Goal: Find contact information: Find contact information

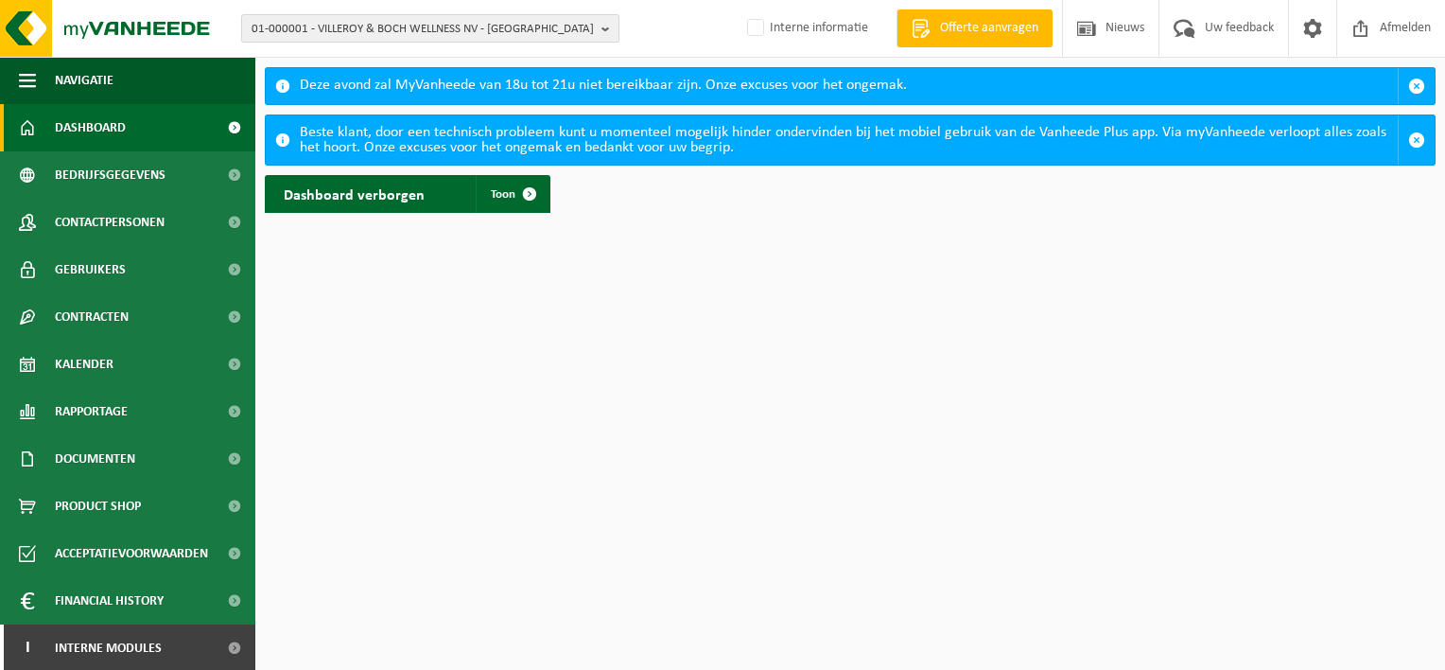
click at [325, 19] on span "01-000001 - VILLEROY & BOCH WELLNESS NV - [GEOGRAPHIC_DATA]" at bounding box center [423, 29] width 342 height 28
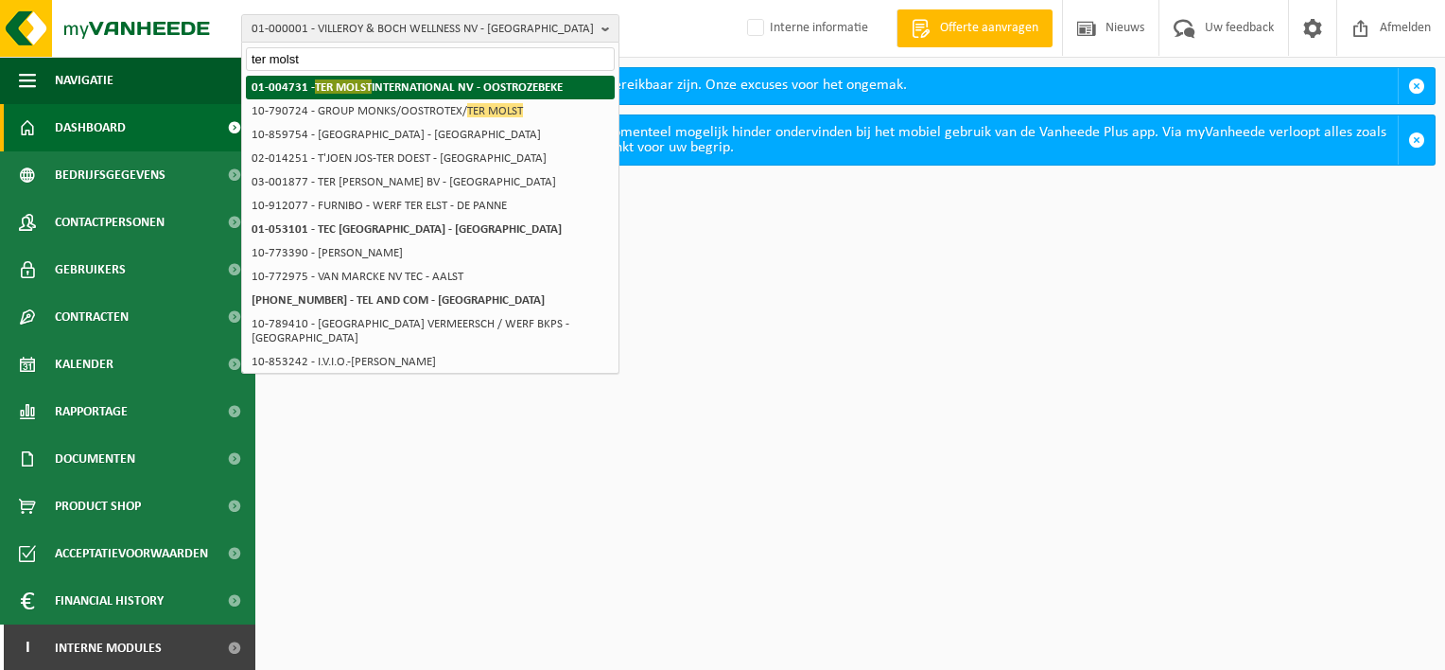
type input "ter molst"
click at [387, 89] on strong "01-004731 - TER MOLST INTERNATIONAL NV - OOSTROZEBEKE" at bounding box center [407, 86] width 311 height 14
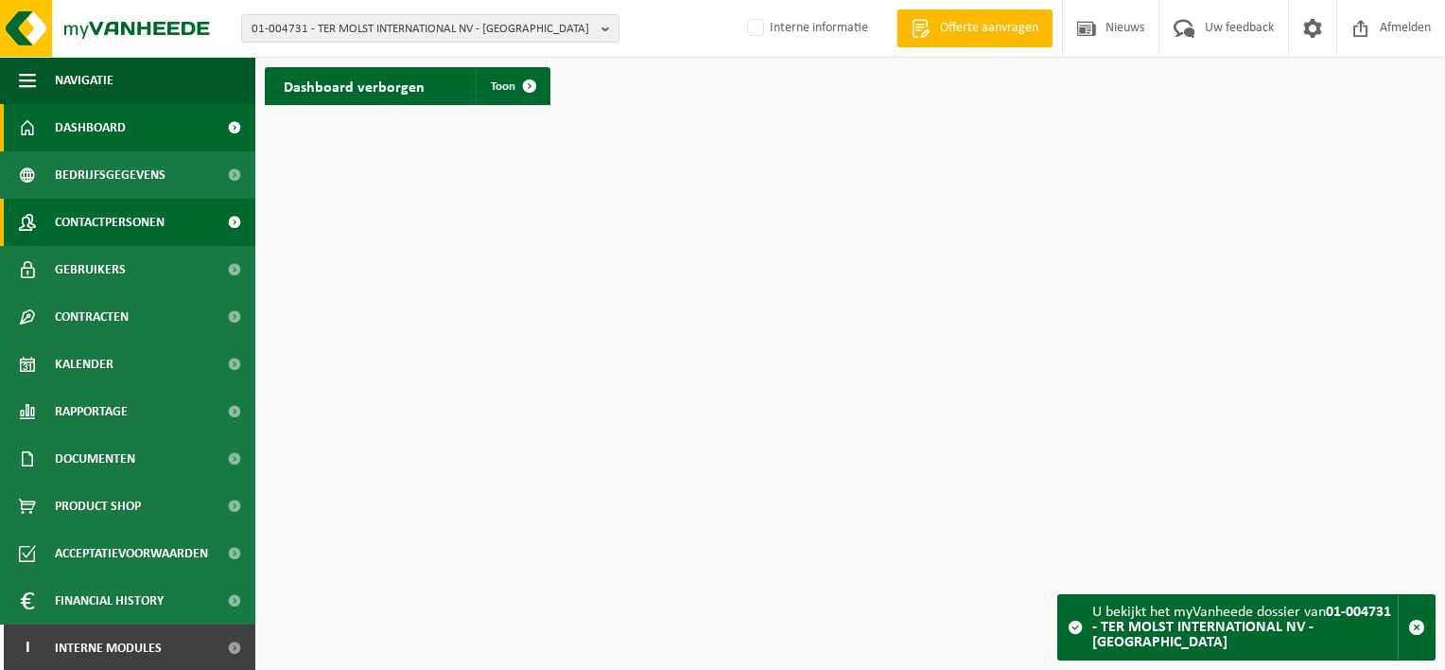
click at [114, 216] on span "Contactpersonen" at bounding box center [110, 222] width 110 height 47
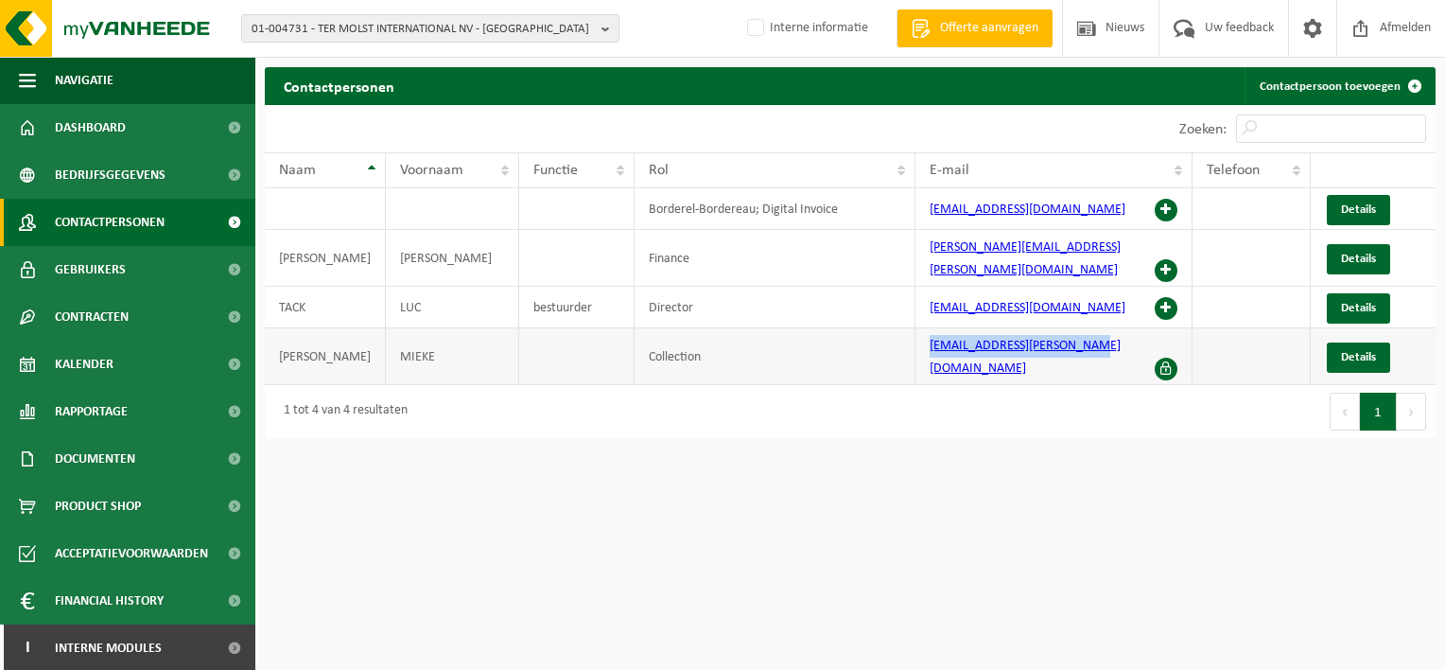
drag, startPoint x: 1107, startPoint y: 334, endPoint x: 920, endPoint y: 341, distance: 187.4
click at [920, 341] on td "mieke.vanparys@termolst.be" at bounding box center [1053, 356] width 277 height 57
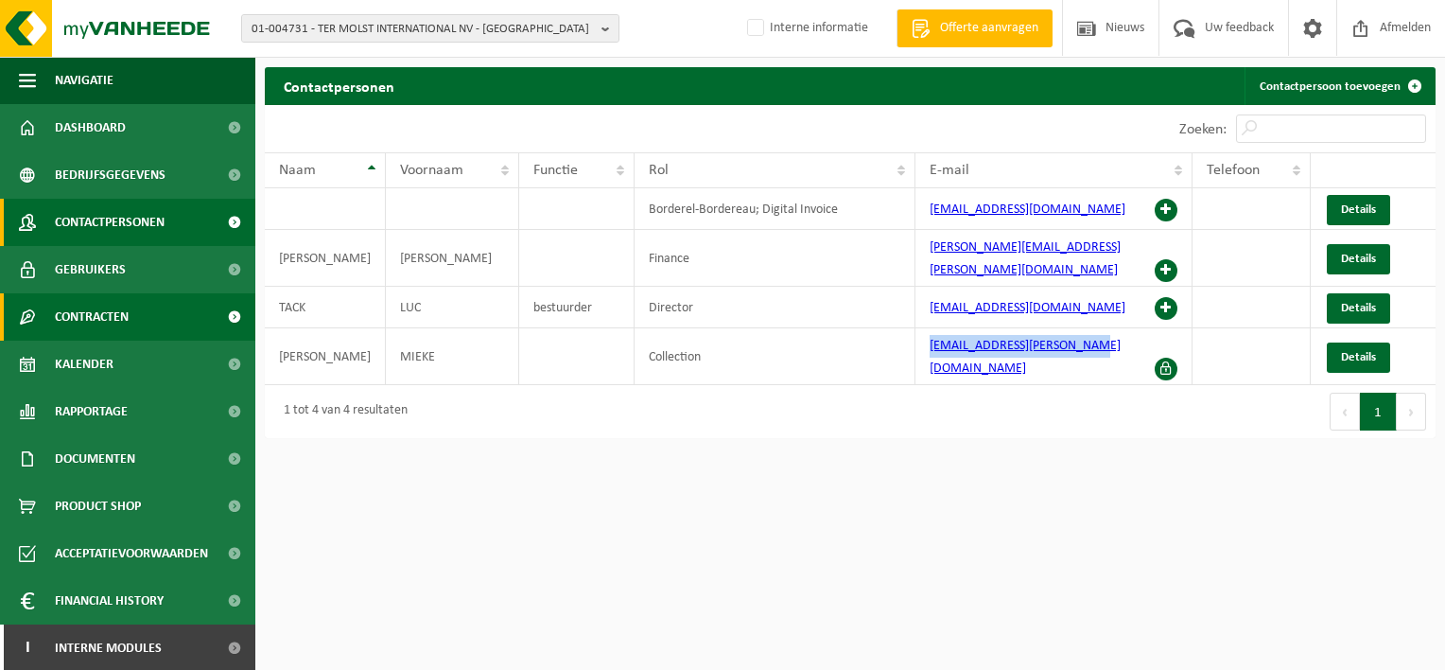
copy link "mieke.vanparys@termolst.be"
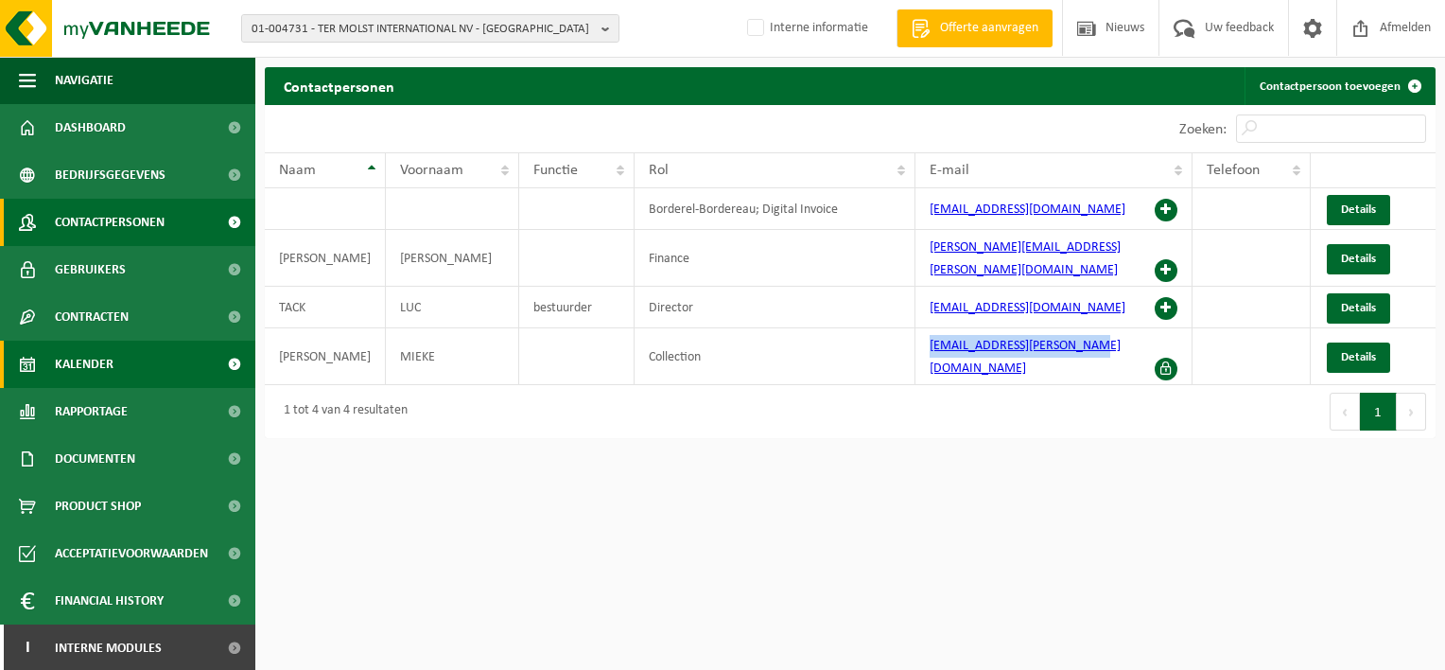
click at [68, 365] on span "Kalender" at bounding box center [84, 363] width 59 height 47
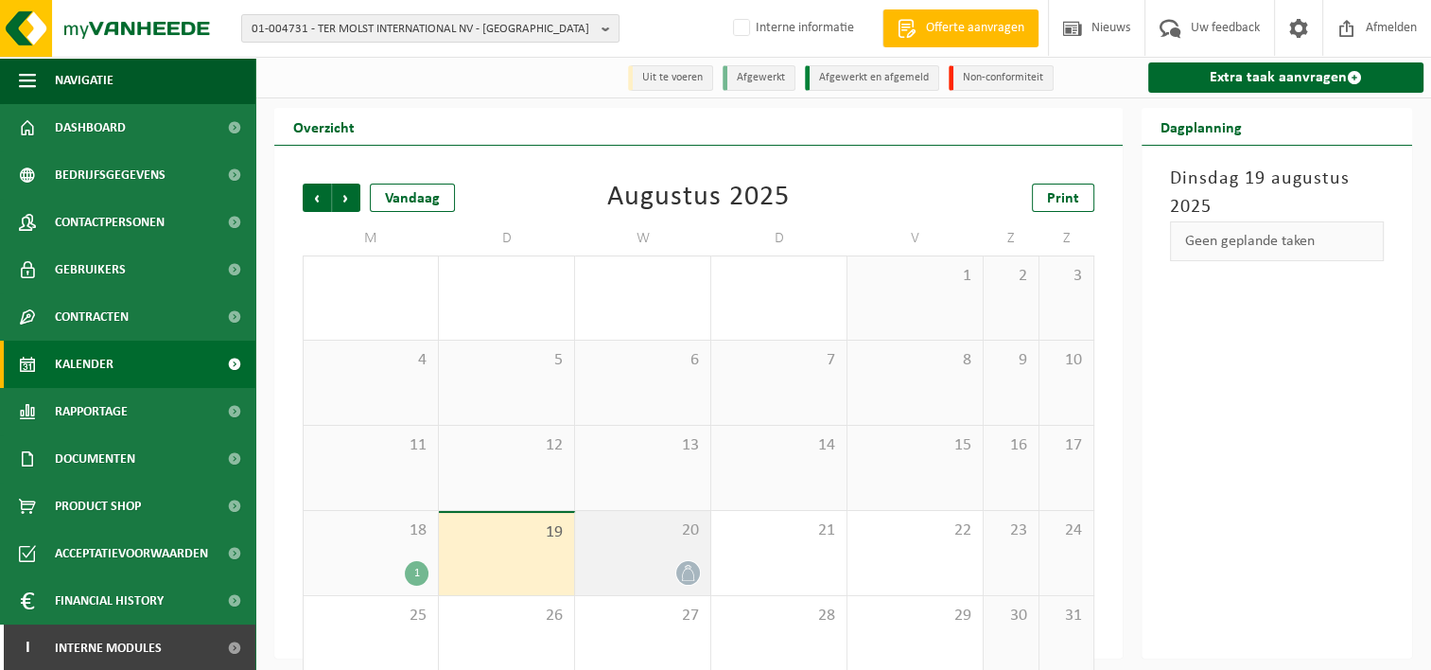
click at [643, 539] on span "20" at bounding box center [642, 530] width 116 height 21
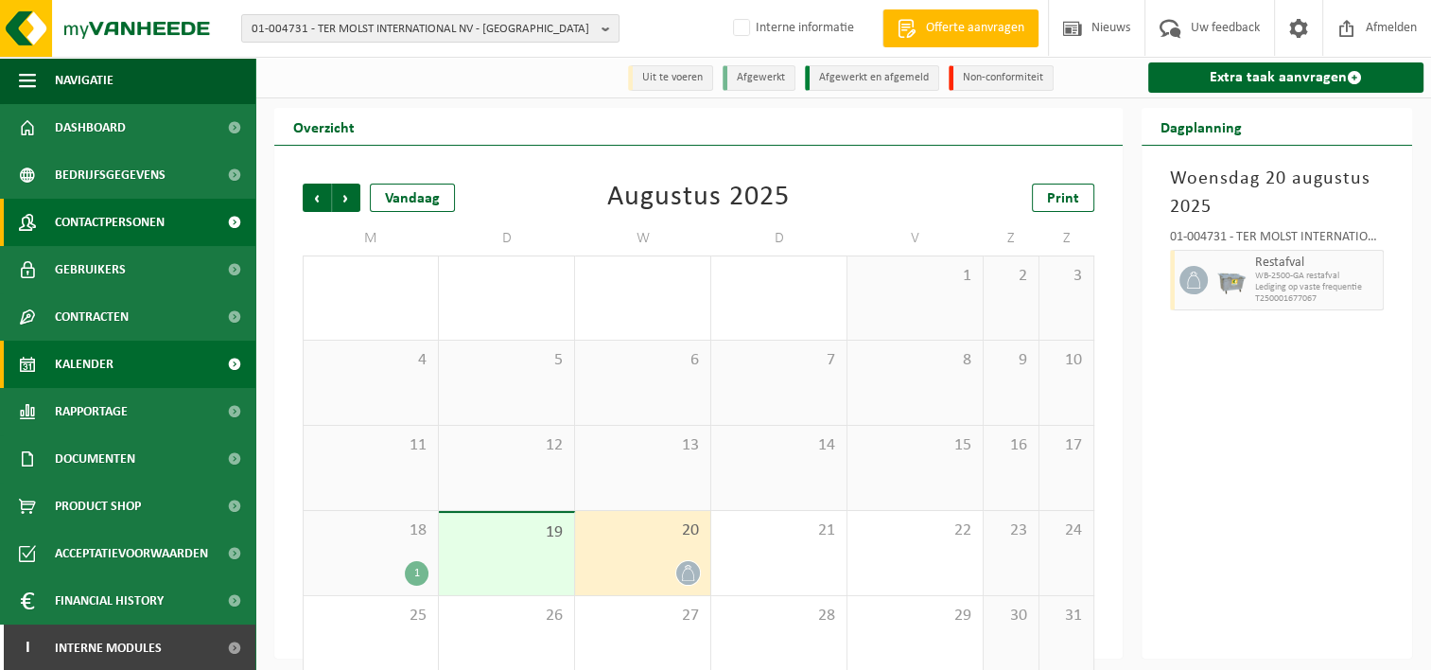
click at [137, 214] on span "Contactpersonen" at bounding box center [110, 222] width 110 height 47
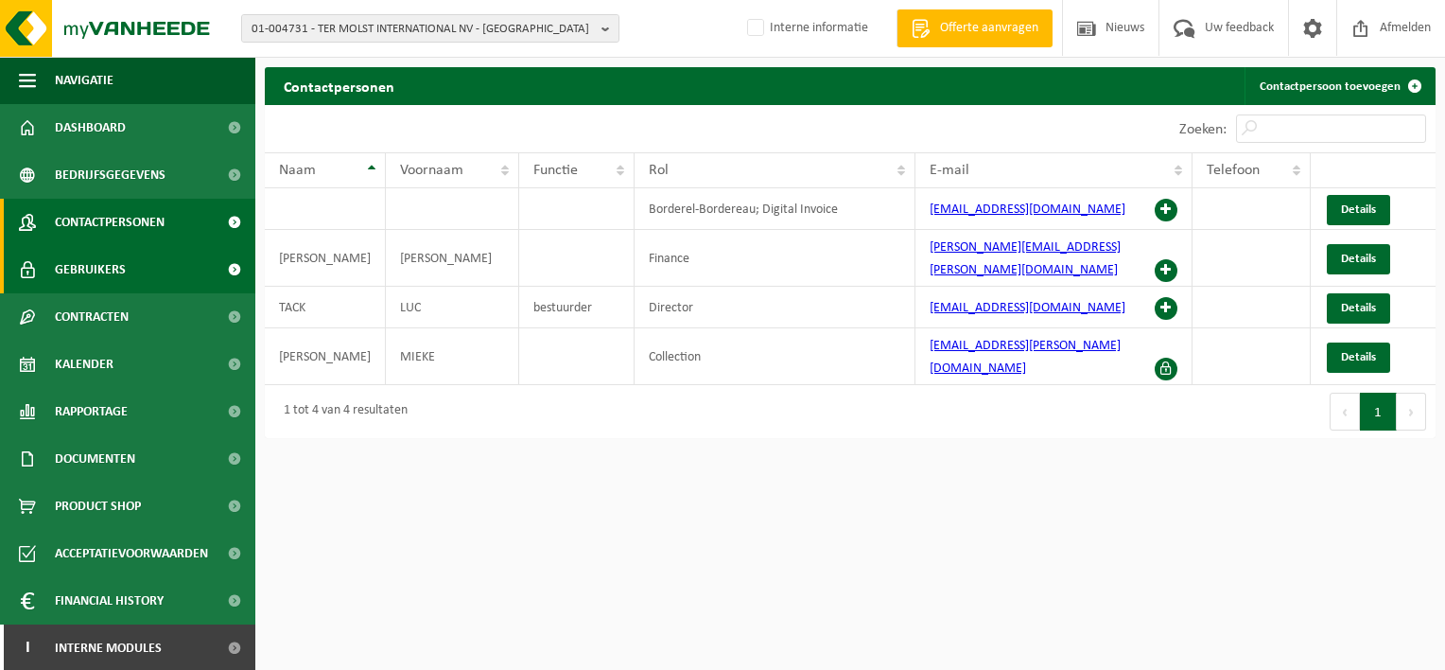
click at [91, 268] on span "Gebruikers" at bounding box center [90, 269] width 71 height 47
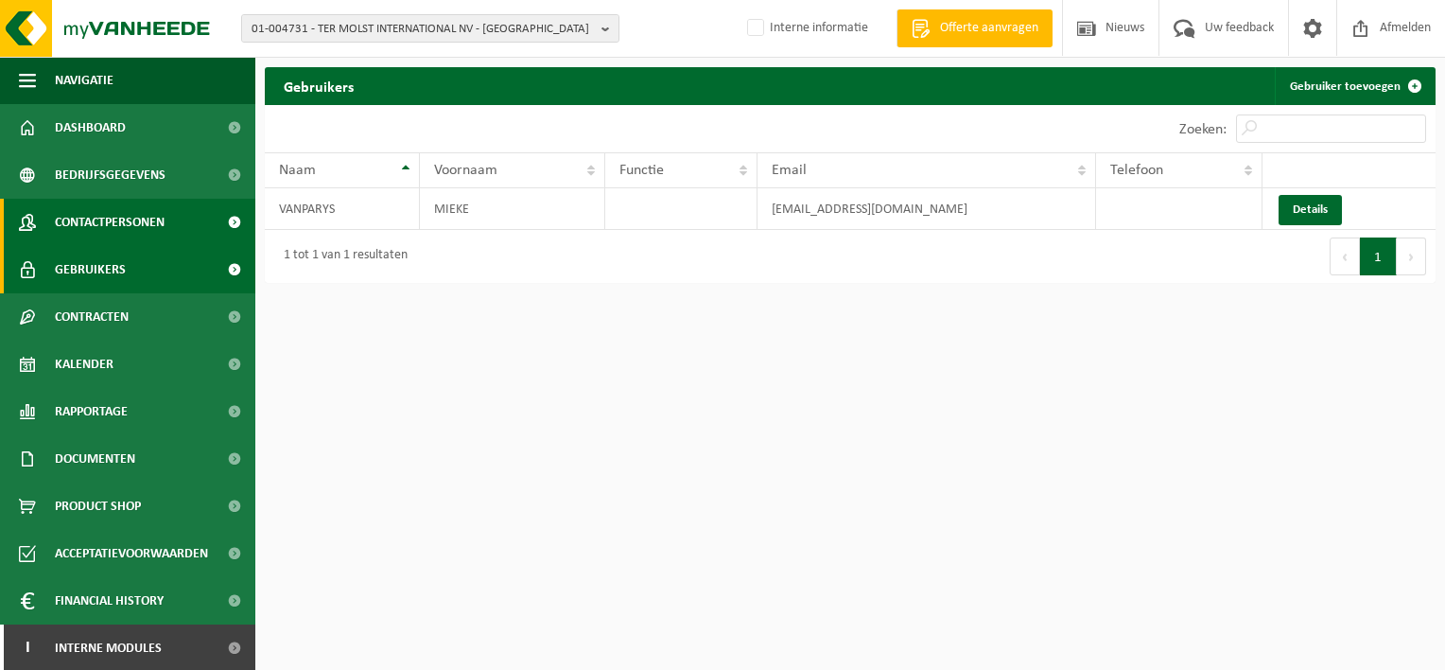
click at [106, 223] on span "Contactpersonen" at bounding box center [110, 222] width 110 height 47
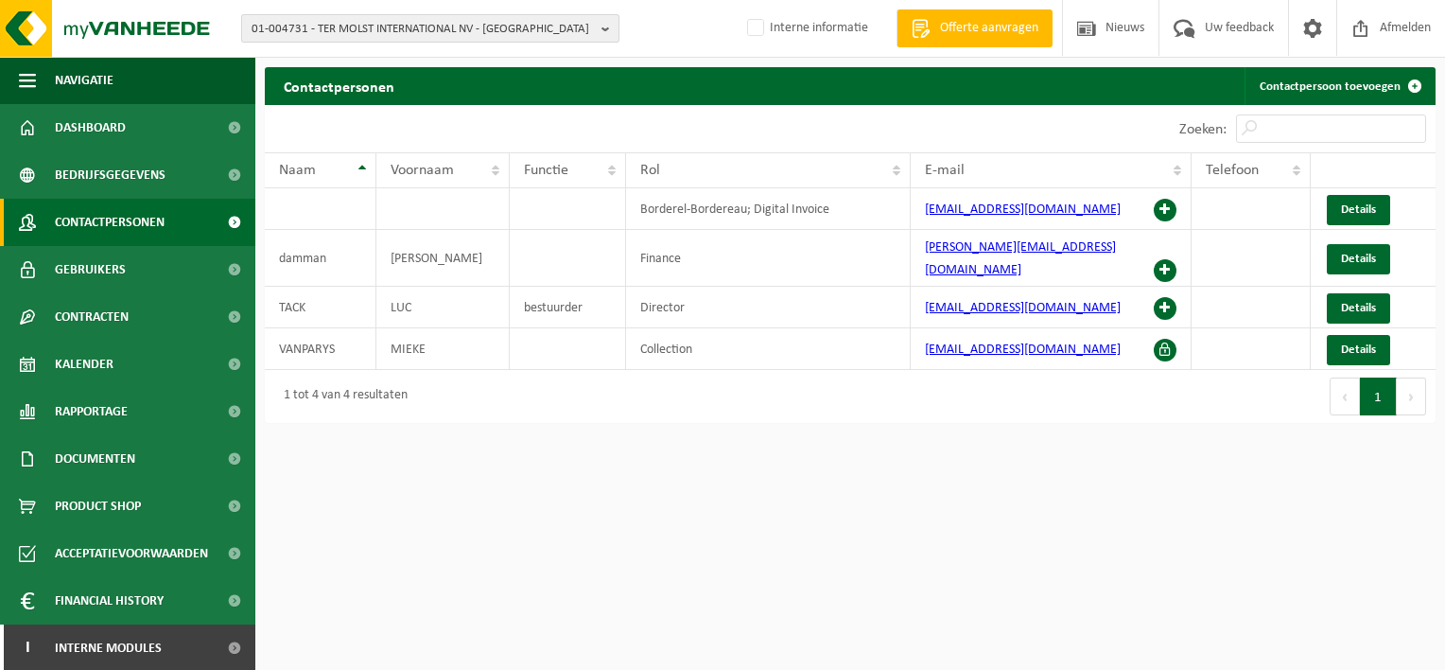
click at [486, 19] on span "01-004731 - TER MOLST INTERNATIONAL NV - OOSTROZEBEKE" at bounding box center [423, 29] width 342 height 28
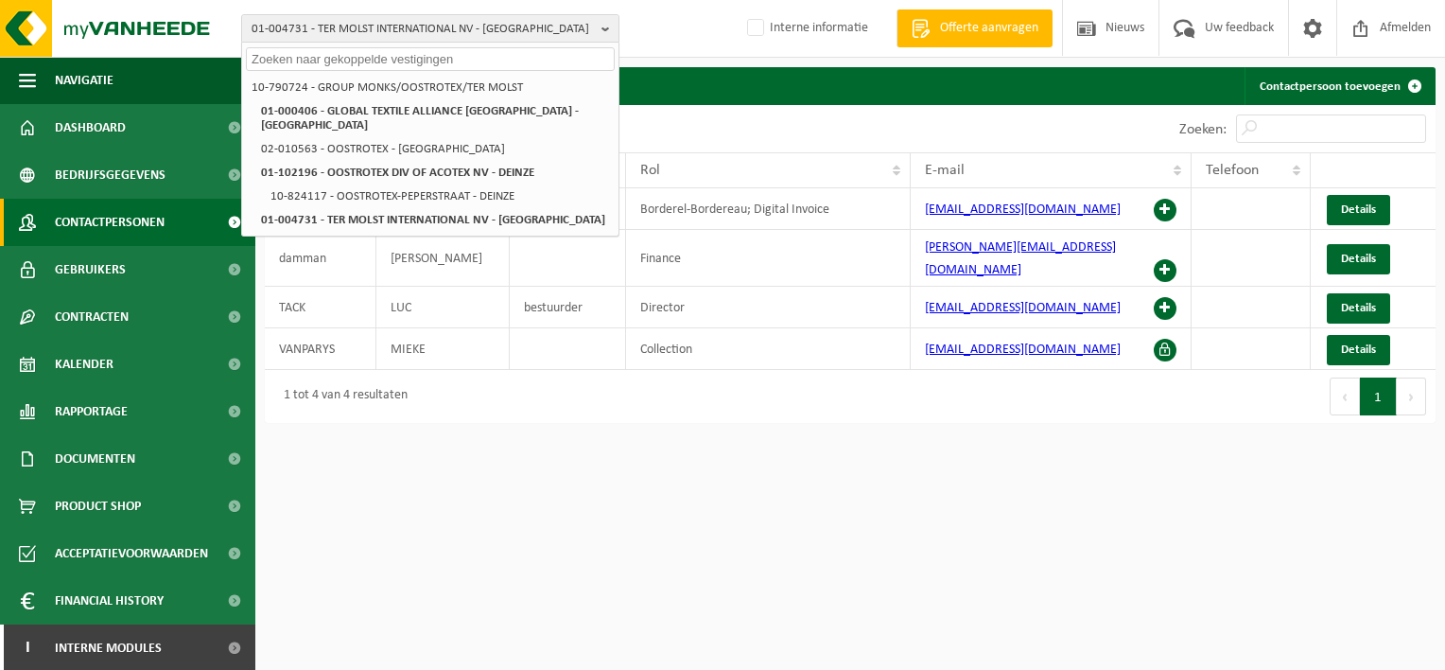
click at [326, 62] on input "text" at bounding box center [430, 59] width 369 height 24
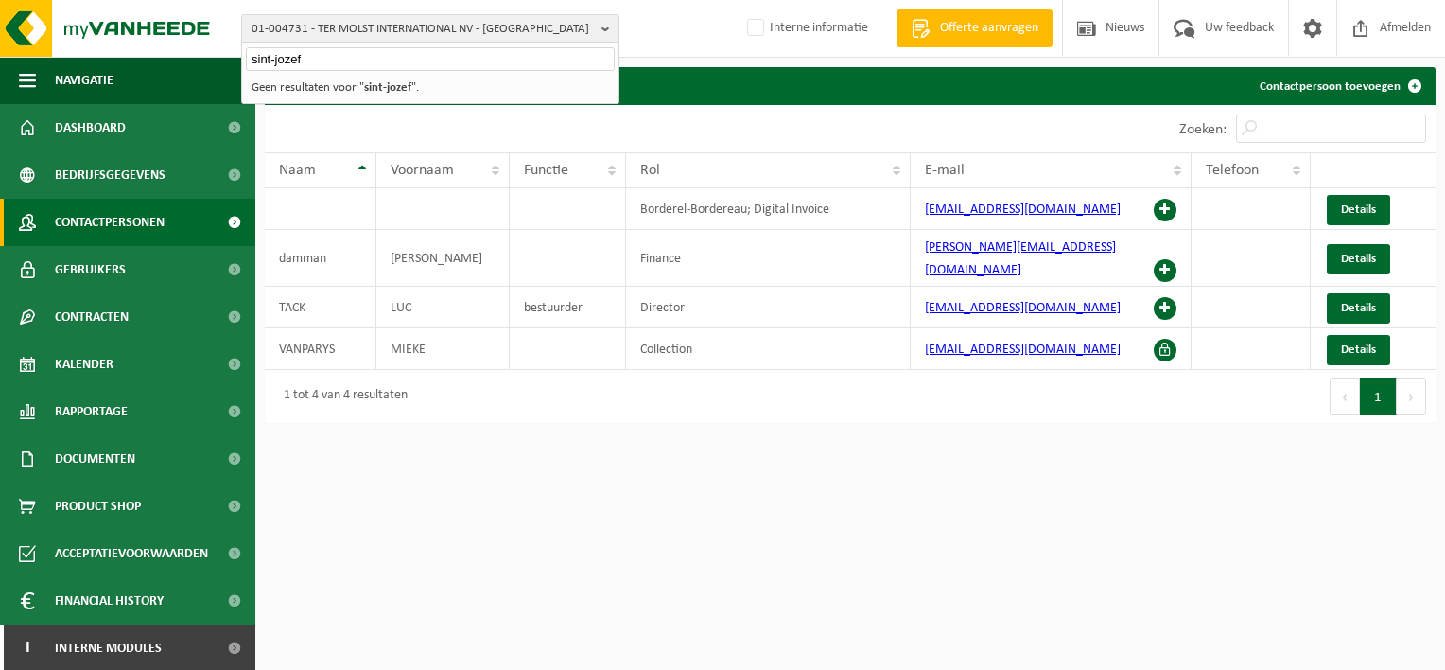
drag, startPoint x: 308, startPoint y: 62, endPoint x: -78, endPoint y: 9, distance: 389.6
click at [0, 9] on html "01-004731 - TER MOLST INTERNATIONAL NV - OOSTROZEBEKE sint-jozef 10-790724 - GR…" at bounding box center [722, 335] width 1445 height 670
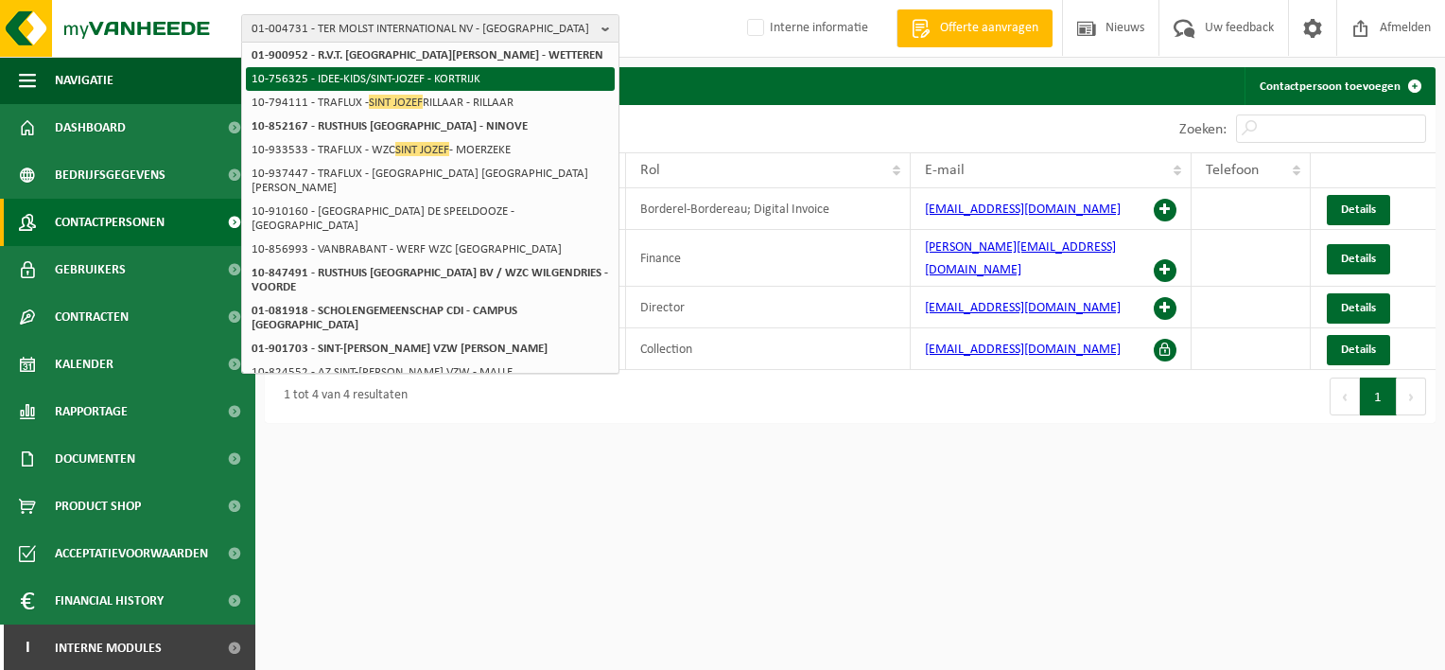
scroll to position [339, 0]
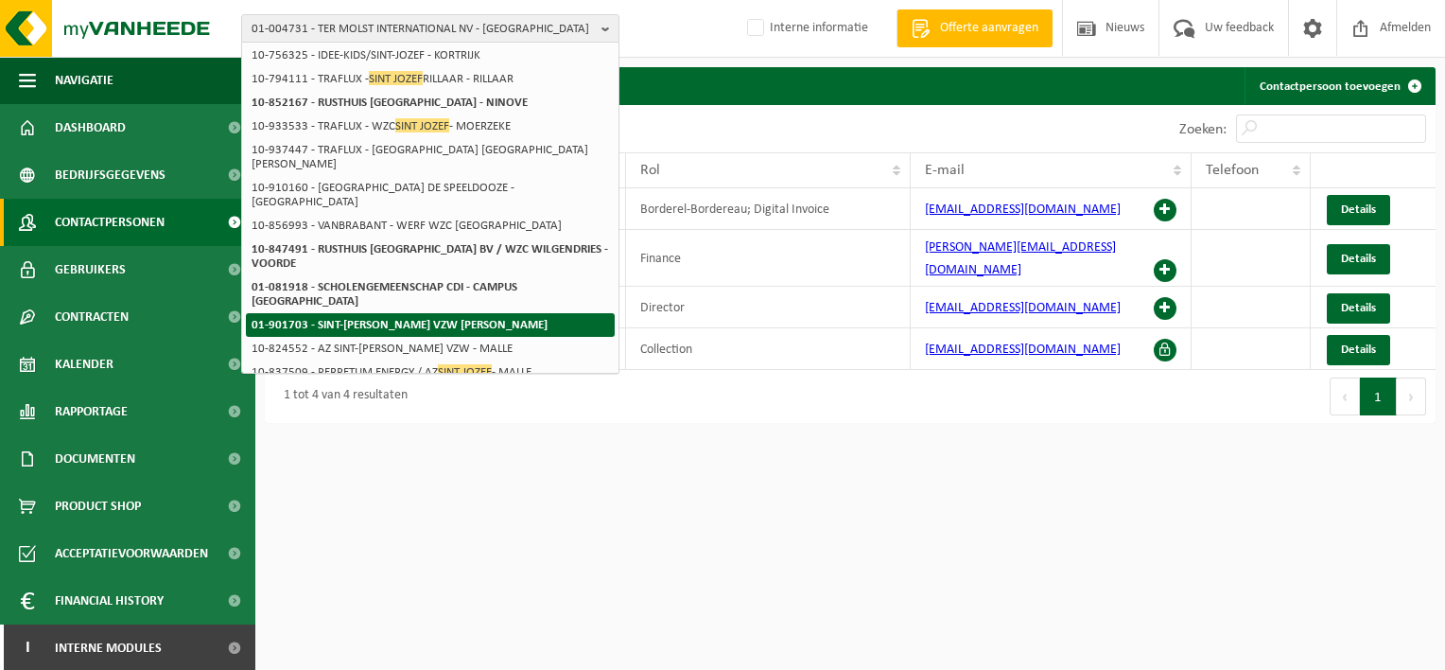
type input "sint jozef"
drag, startPoint x: 479, startPoint y: 305, endPoint x: 410, endPoint y: 299, distance: 69.4
click at [479, 319] on strong "01-901703 - SINT-[PERSON_NAME] VZW [PERSON_NAME]" at bounding box center [400, 325] width 296 height 12
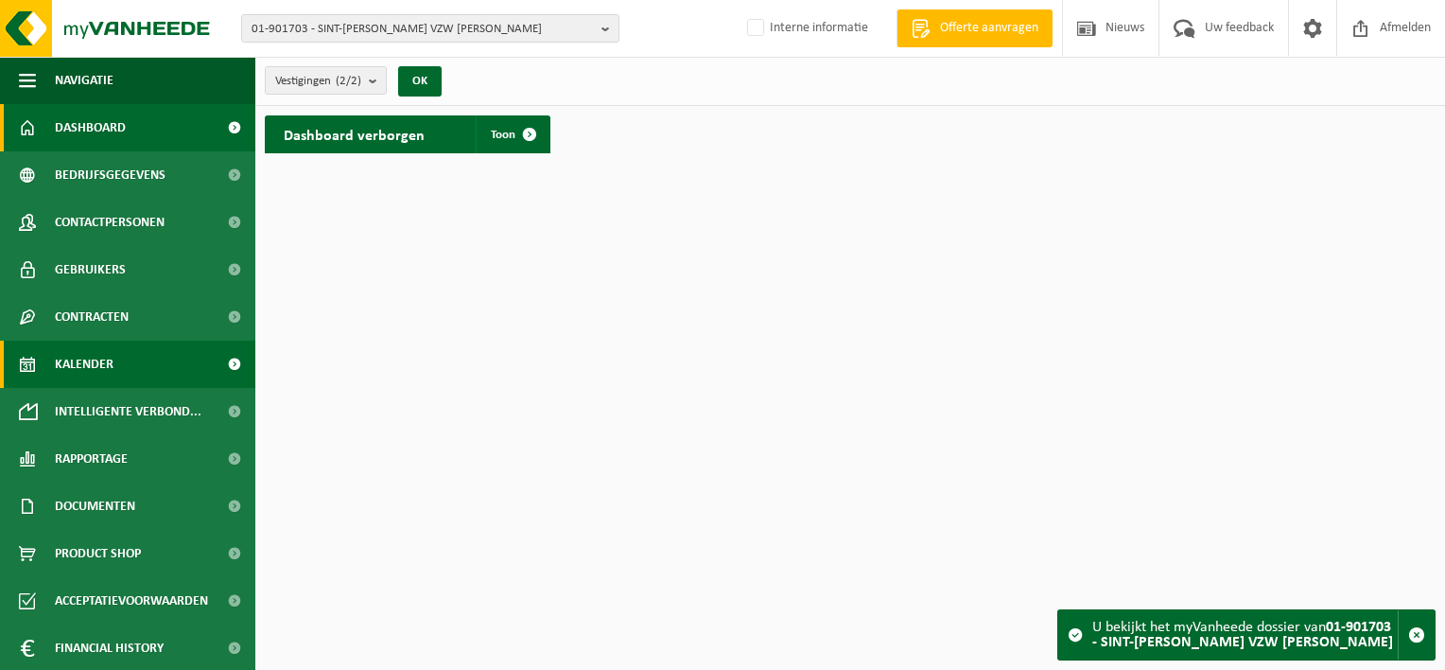
click at [84, 361] on span "Kalender" at bounding box center [84, 363] width 59 height 47
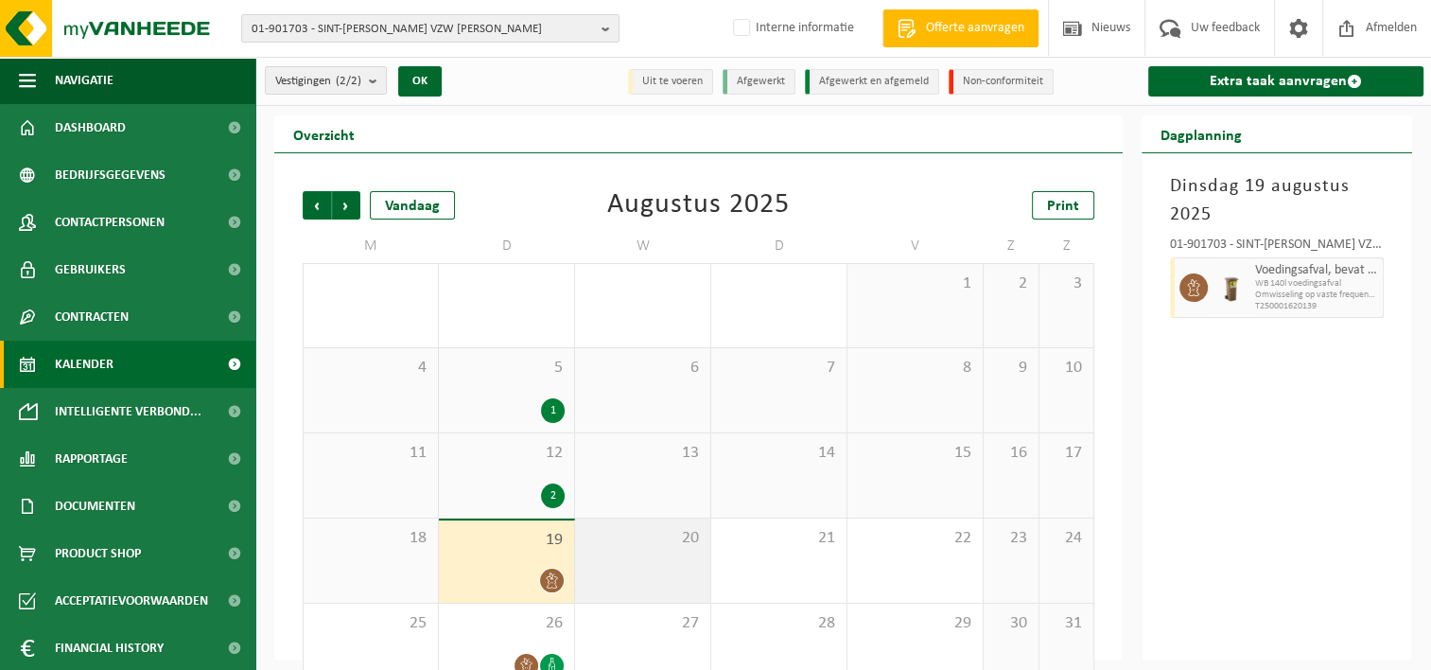
click at [645, 552] on div "20" at bounding box center [642, 560] width 135 height 84
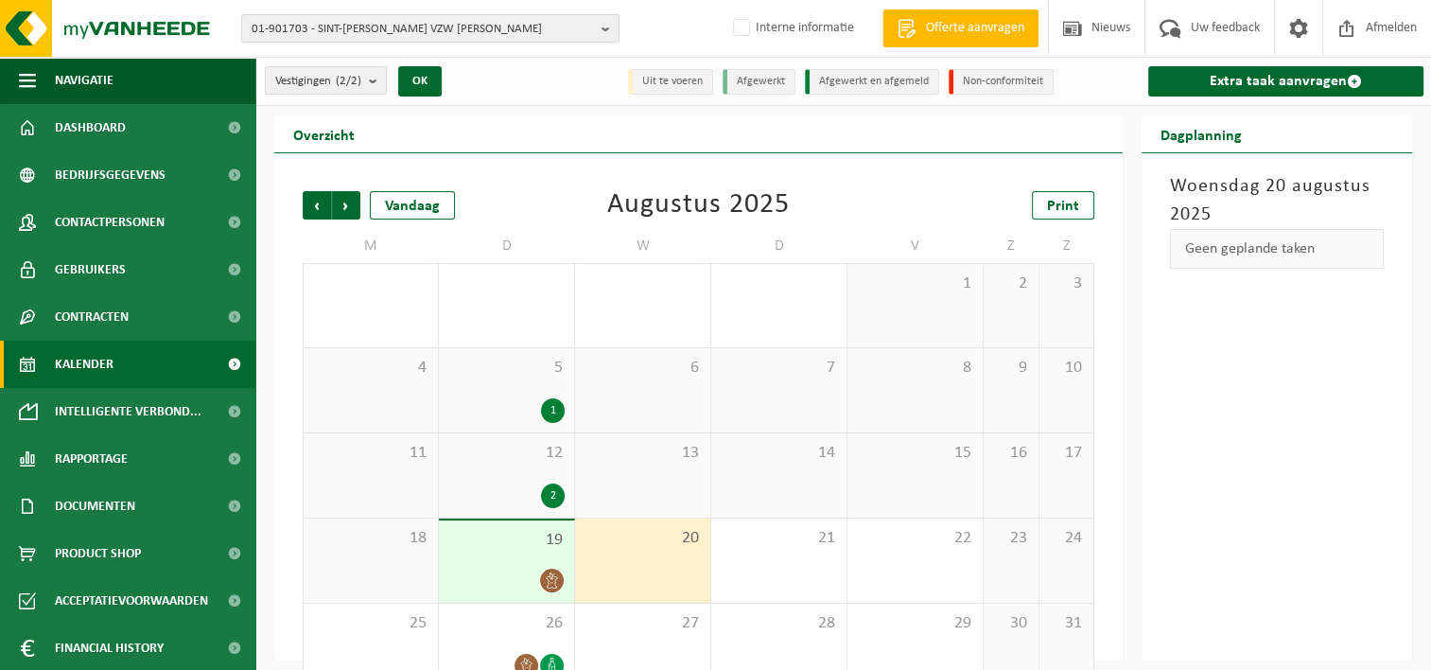
click at [319, 30] on span "01-901703 - SINT-JOZEF KLINIEK VZW PITTEM - PITTEM" at bounding box center [423, 29] width 342 height 28
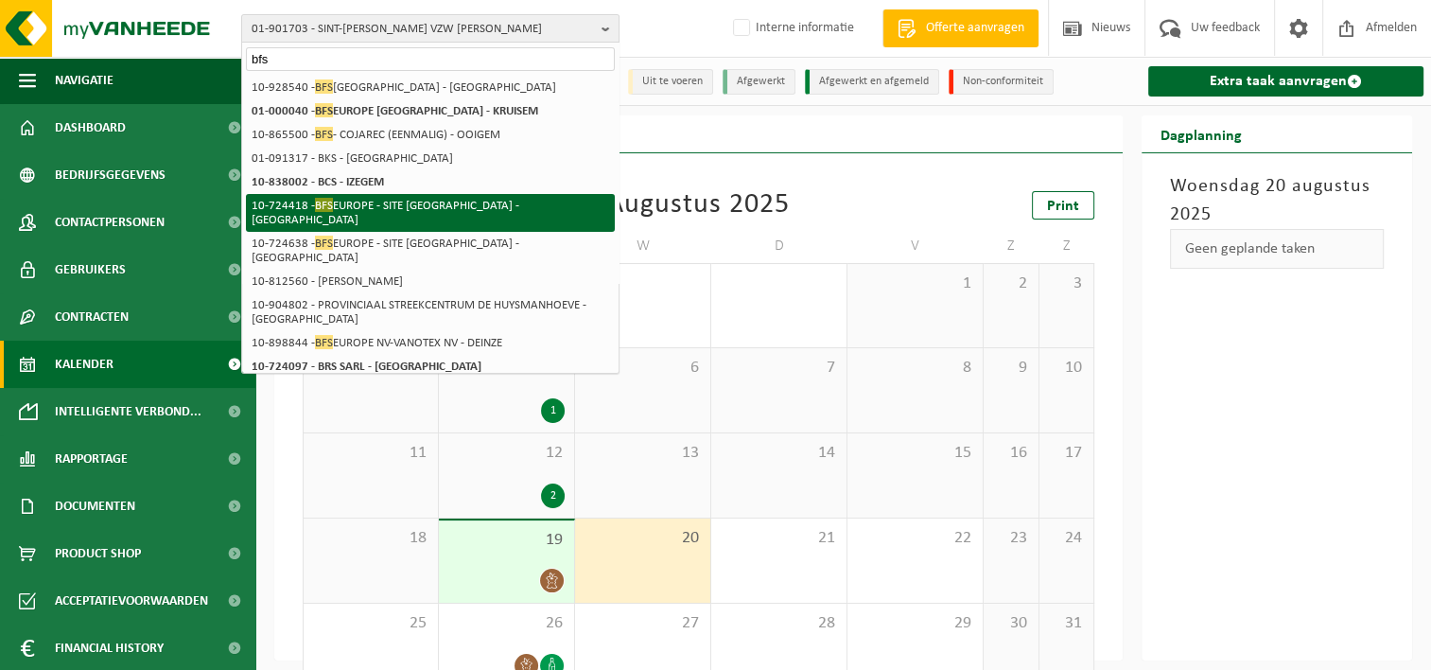
type input "bfs"
click at [561, 195] on li "10-724418 - BFS EUROPE - SITE OOSTROZEBEKE - OOSTROZEBEKE" at bounding box center [430, 213] width 369 height 38
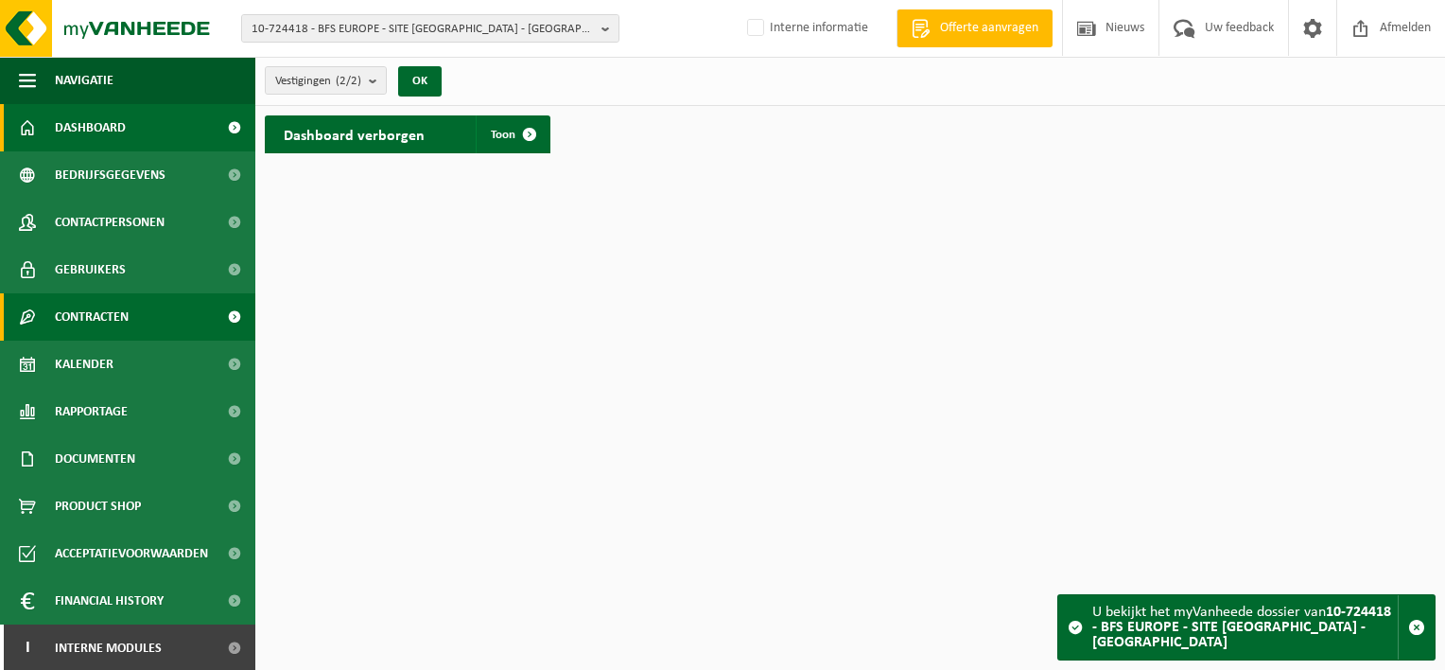
click at [110, 313] on span "Contracten" at bounding box center [92, 316] width 74 height 47
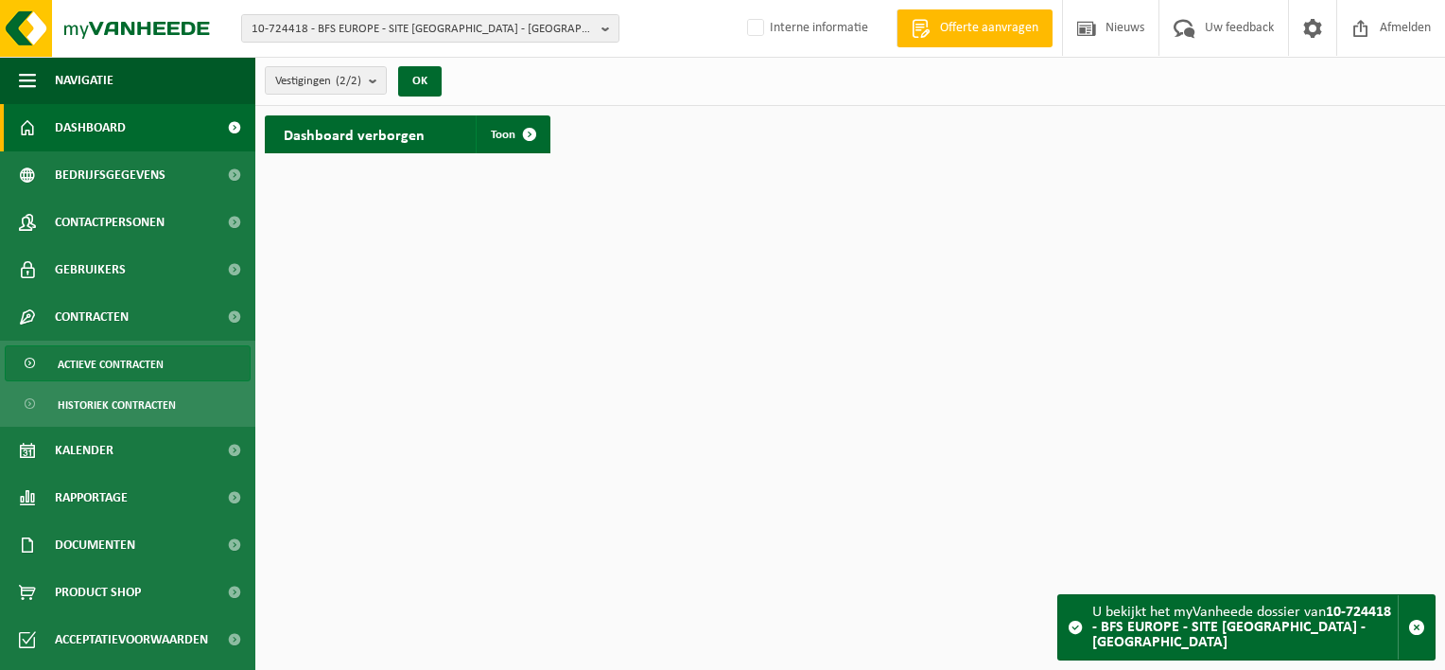
click at [111, 358] on span "Actieve contracten" at bounding box center [111, 364] width 106 height 36
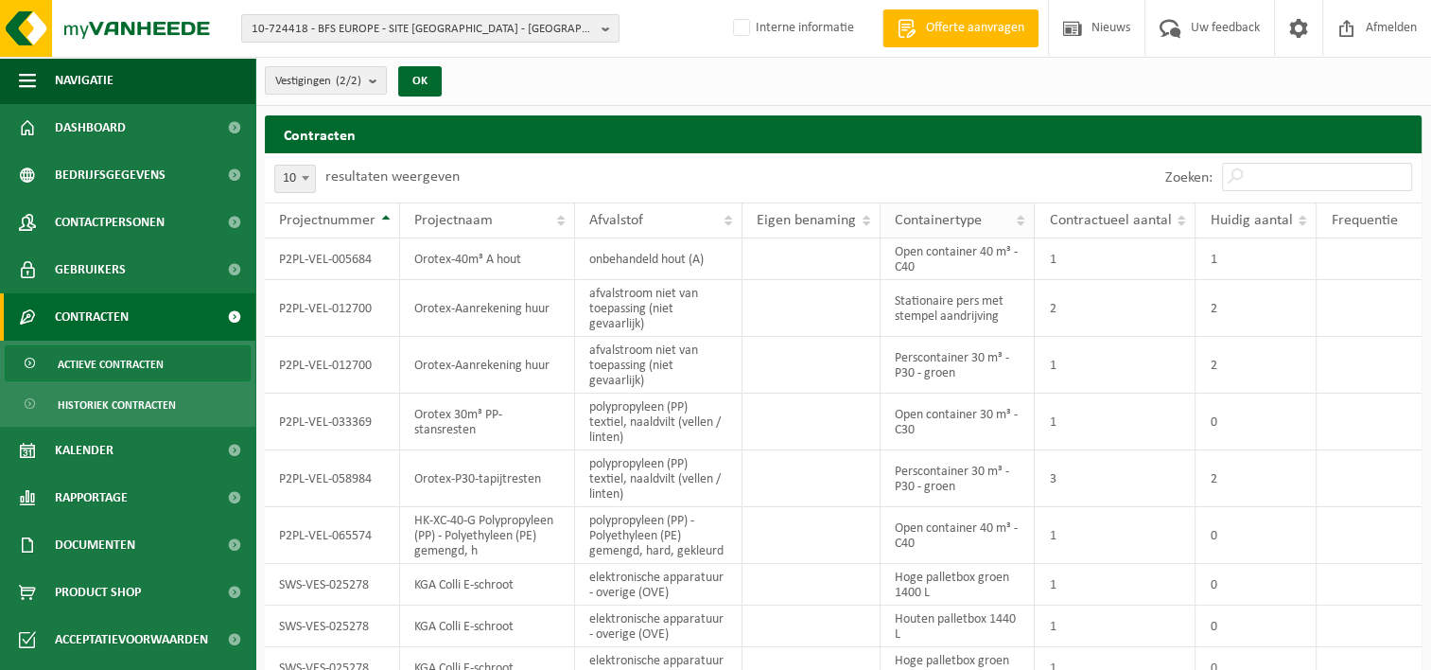
click at [927, 213] on span "Containertype" at bounding box center [938, 220] width 87 height 15
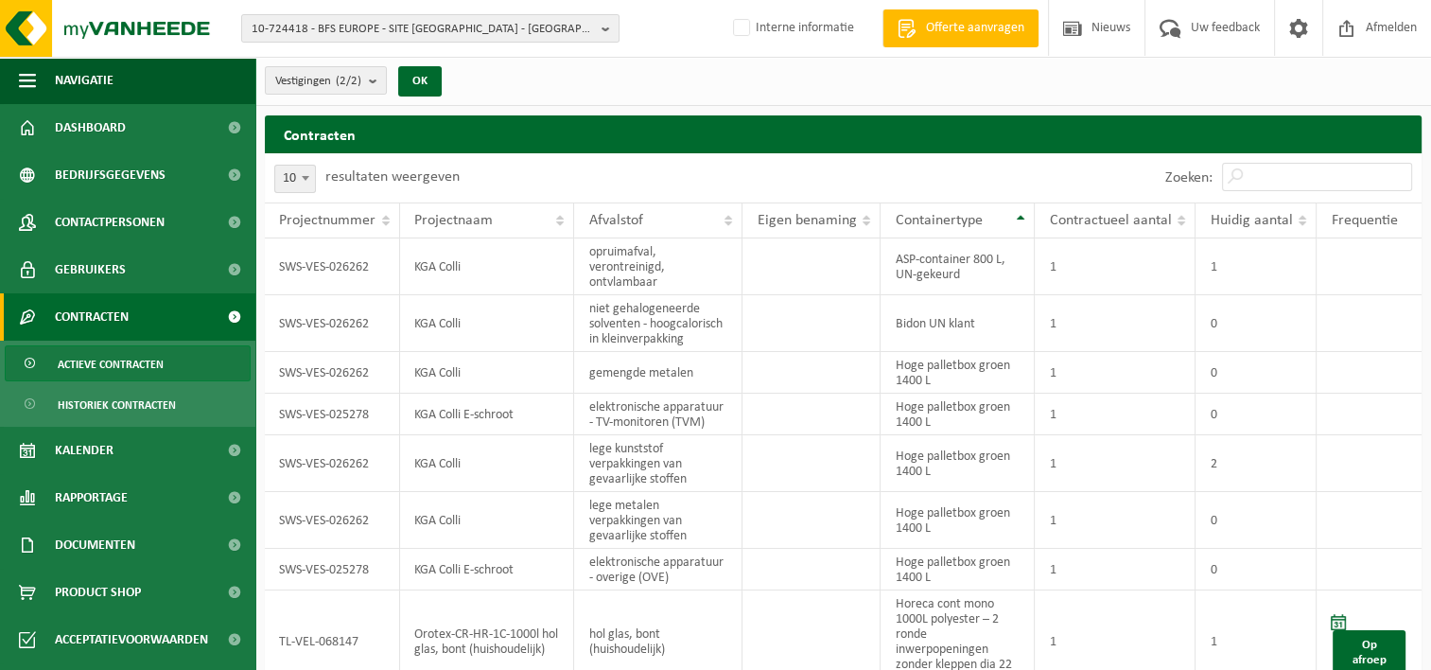
click at [931, 213] on span "Containertype" at bounding box center [938, 220] width 87 height 15
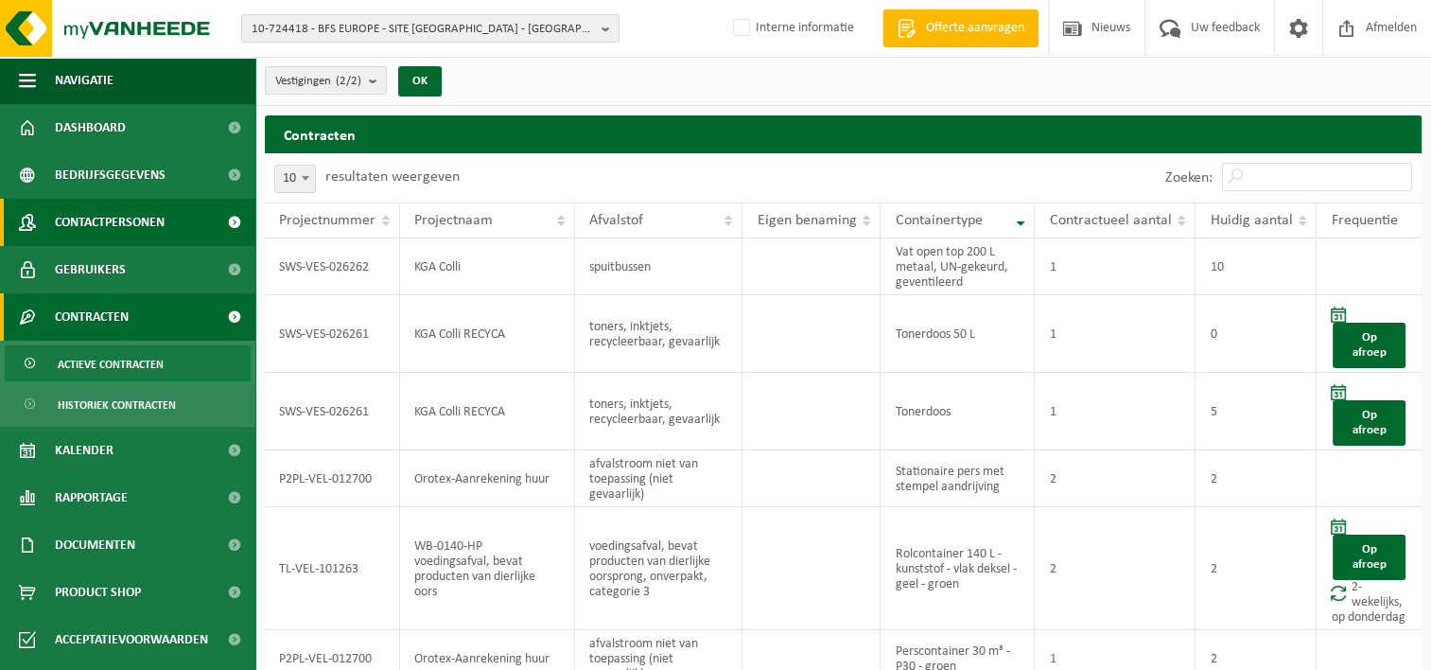
click at [92, 214] on span "Contactpersonen" at bounding box center [110, 222] width 110 height 47
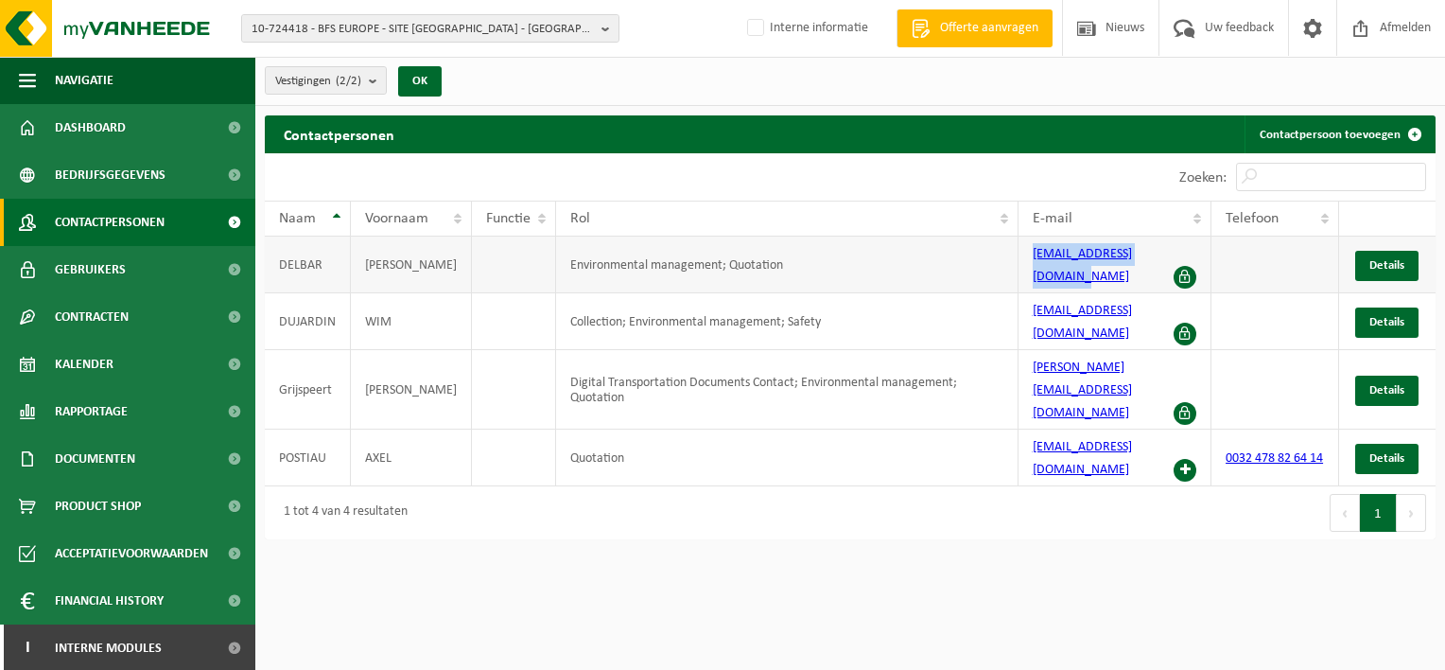
drag, startPoint x: 1020, startPoint y: 268, endPoint x: 1164, endPoint y: 259, distance: 144.0
click at [1164, 259] on td "[EMAIL_ADDRESS][DOMAIN_NAME]" at bounding box center [1114, 264] width 193 height 57
copy link "[EMAIL_ADDRESS][DOMAIN_NAME]"
